Goal: Task Accomplishment & Management: Manage account settings

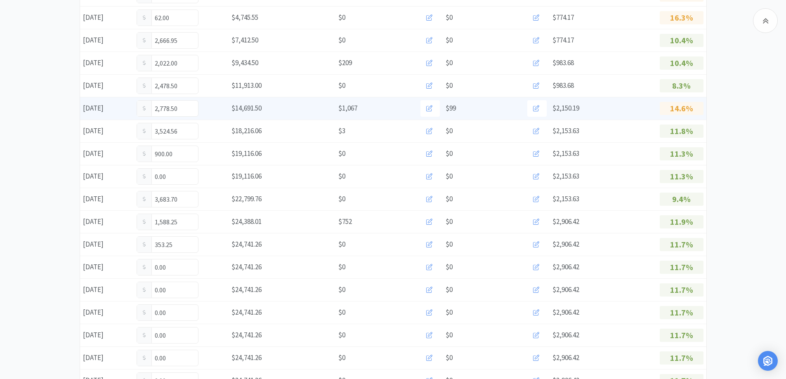
scroll to position [206, 0]
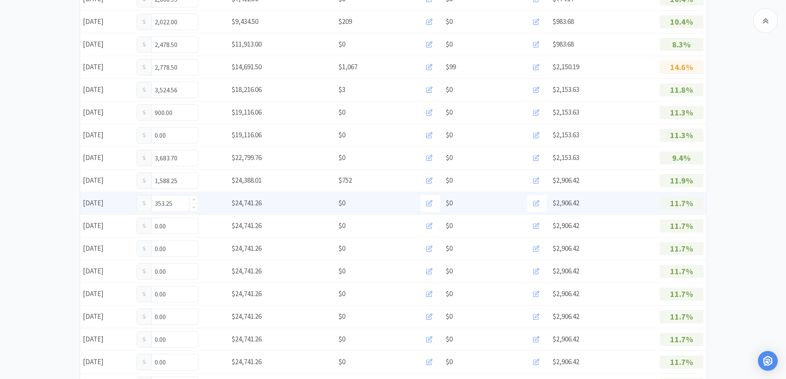
click at [182, 201] on input "353.25" at bounding box center [167, 204] width 61 height 16
type input "3"
type input "648.25"
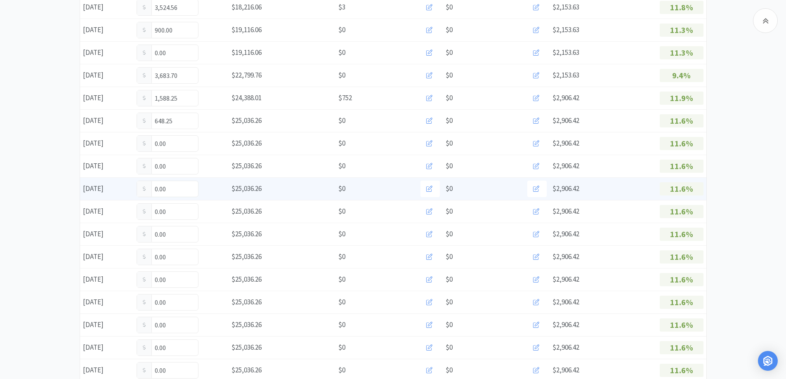
scroll to position [0, 0]
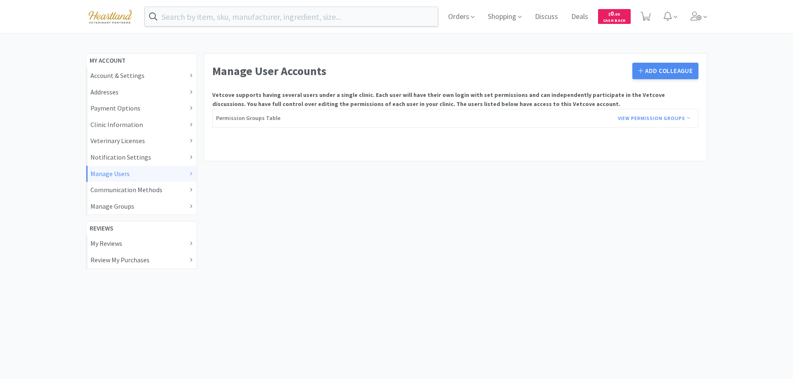
select select "RESTRICTED"
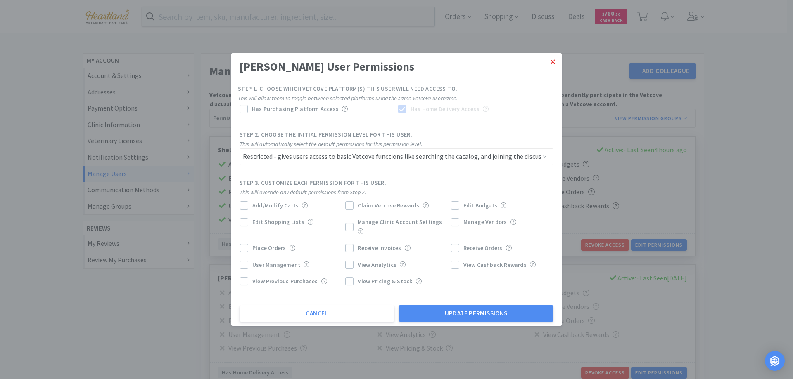
click at [554, 64] on icon at bounding box center [552, 61] width 5 height 7
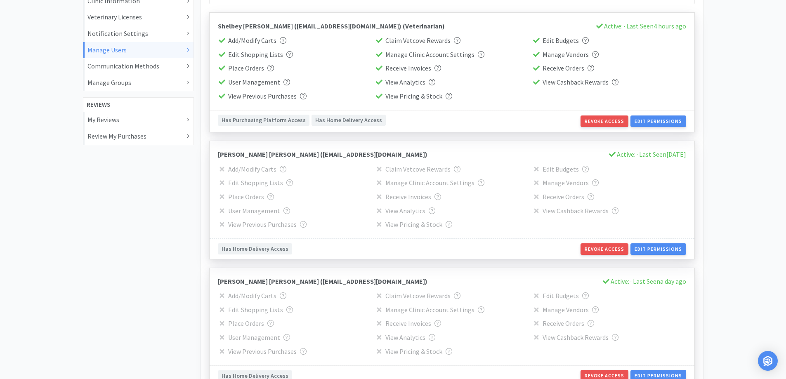
scroll to position [192, 0]
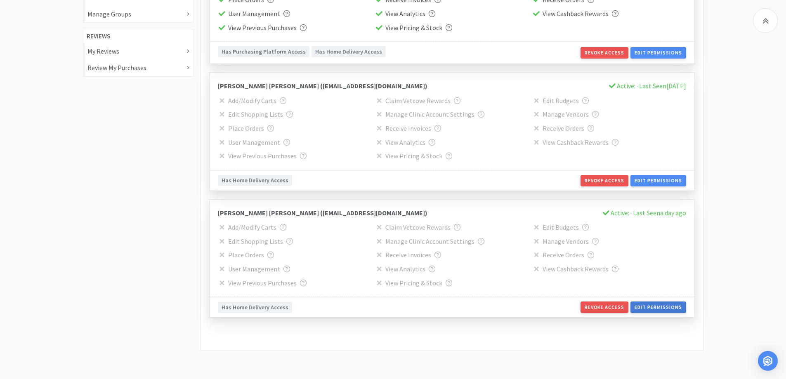
click at [663, 308] on button "Edit Permissions" at bounding box center [658, 308] width 55 height 12
select select "RESTRICTED"
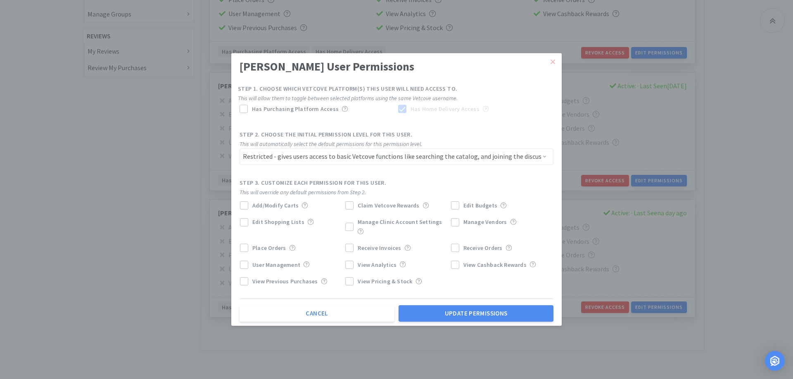
click at [551, 61] on link at bounding box center [552, 62] width 14 height 18
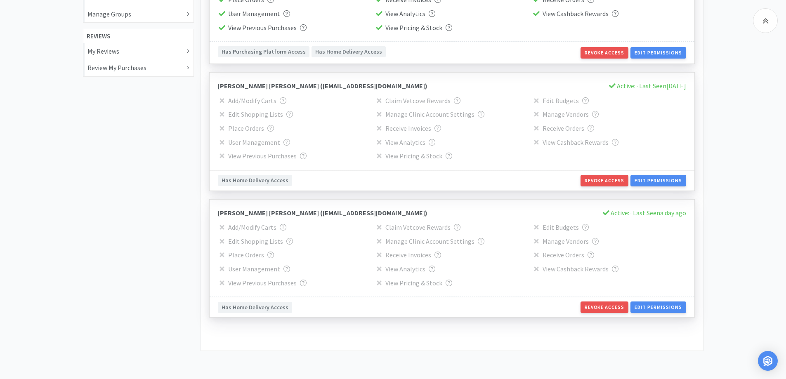
scroll to position [0, 0]
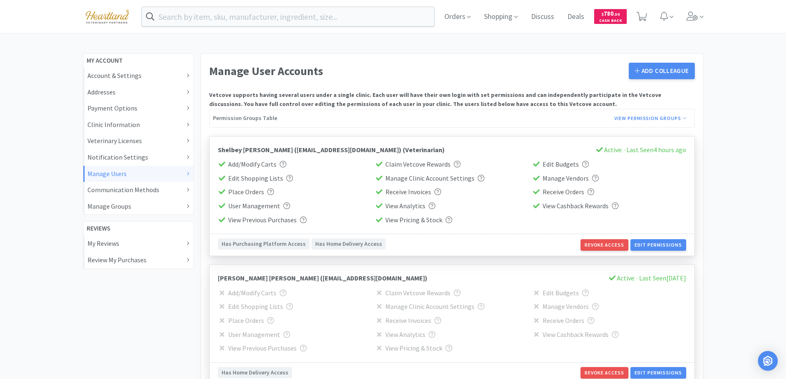
click at [189, 170] on icon at bounding box center [188, 173] width 2 height 7
click at [159, 170] on div "Manage Users" at bounding box center [139, 174] width 102 height 11
